Goal: Information Seeking & Learning: Learn about a topic

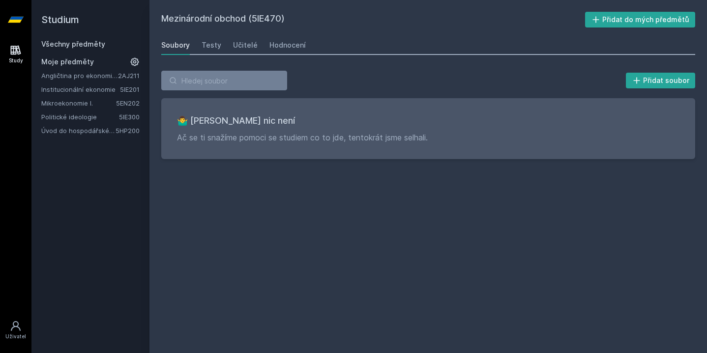
click at [22, 18] on icon at bounding box center [16, 20] width 16 height 6
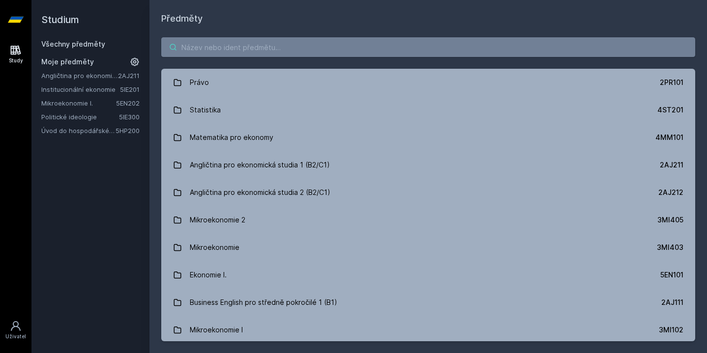
click at [327, 53] on input "search" at bounding box center [428, 47] width 534 height 20
paste input "5EN420"
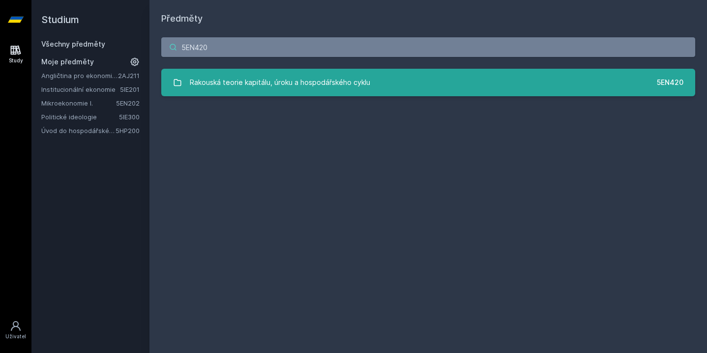
type input "5EN420"
click at [336, 77] on div "Rakouská teorie kapitálu, úroku a hospodářského cyklu" at bounding box center [280, 83] width 180 height 20
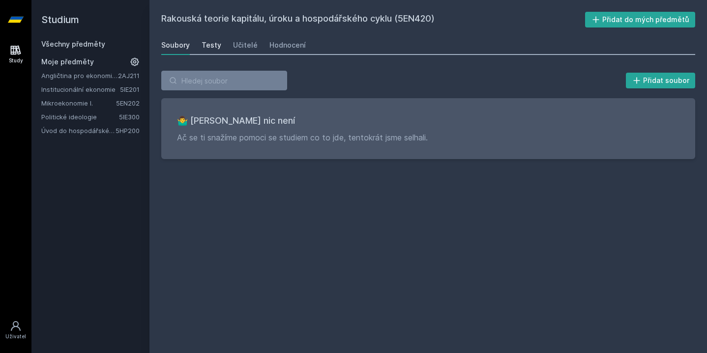
click at [204, 48] on div "Testy" at bounding box center [212, 45] width 20 height 10
click at [233, 44] on div "Učitelé" at bounding box center [245, 45] width 25 height 10
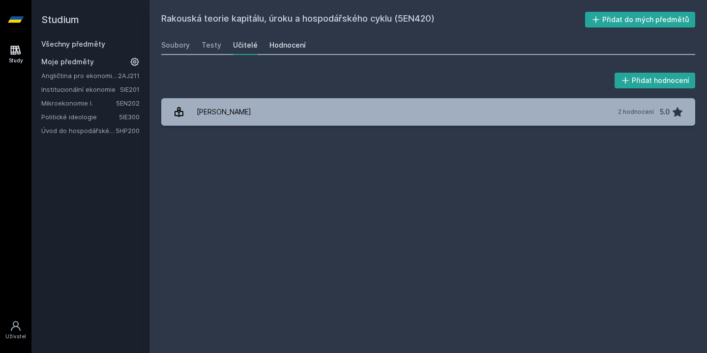
click at [287, 39] on link "Hodnocení" at bounding box center [287, 45] width 36 height 20
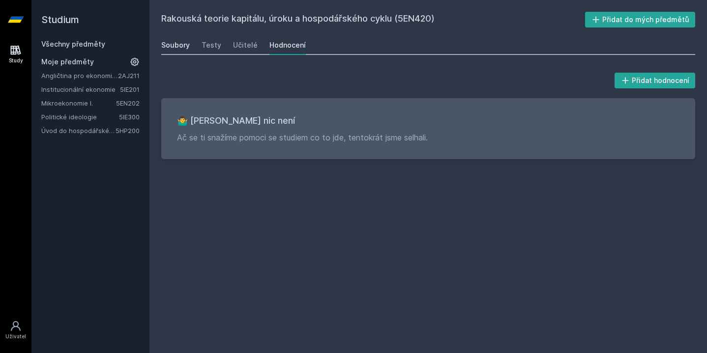
click at [180, 45] on div "Soubory" at bounding box center [175, 45] width 29 height 10
